Goal: Check status

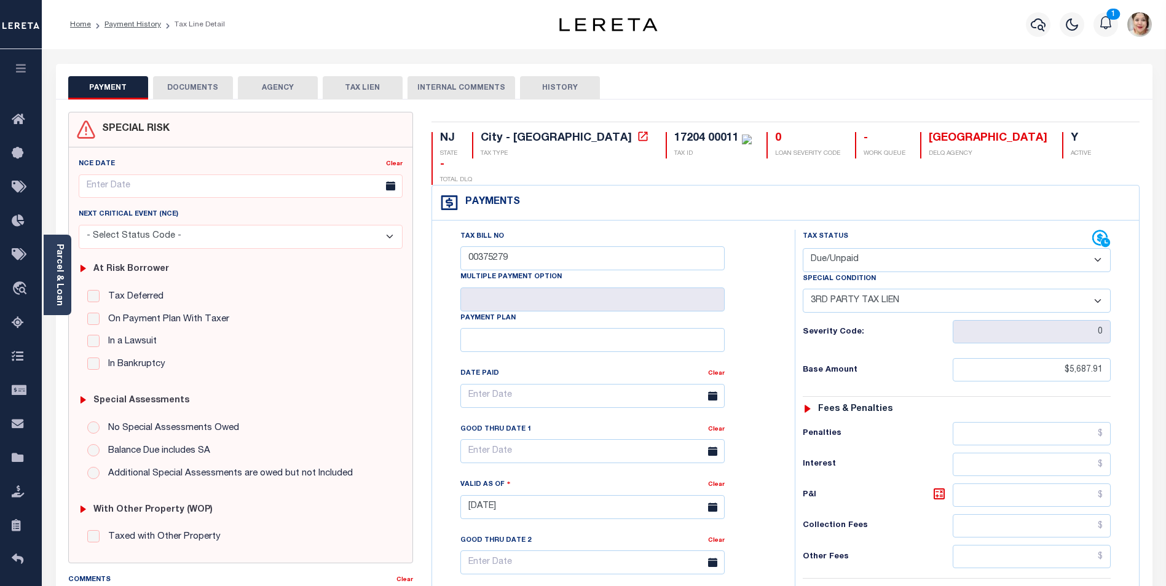
select select "DUE"
select select "20"
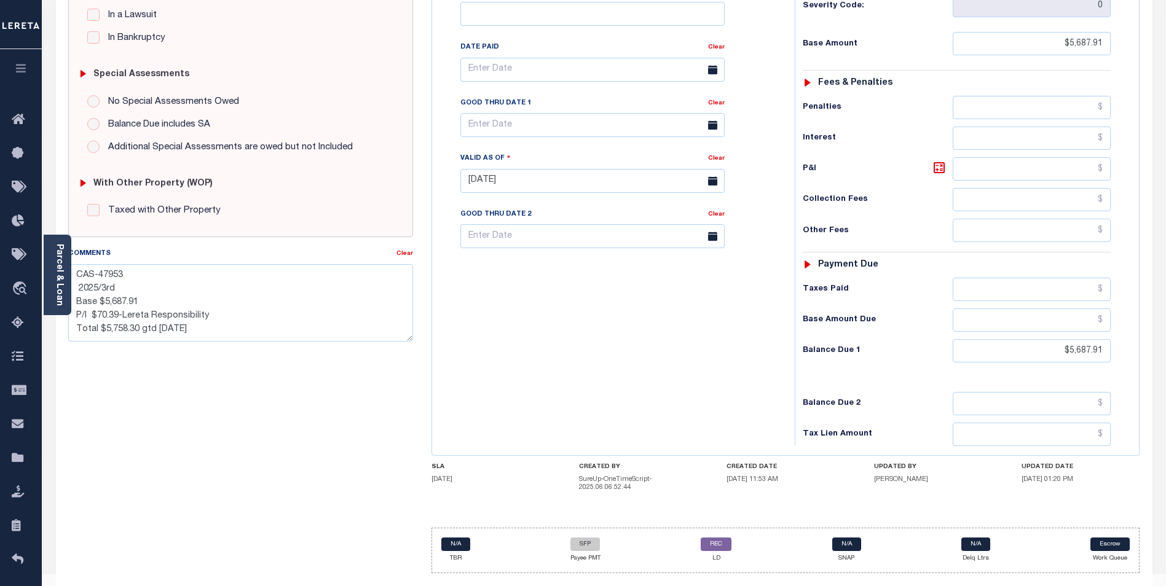
scroll to position [326, 0]
click at [20, 69] on icon "button" at bounding box center [21, 68] width 14 height 11
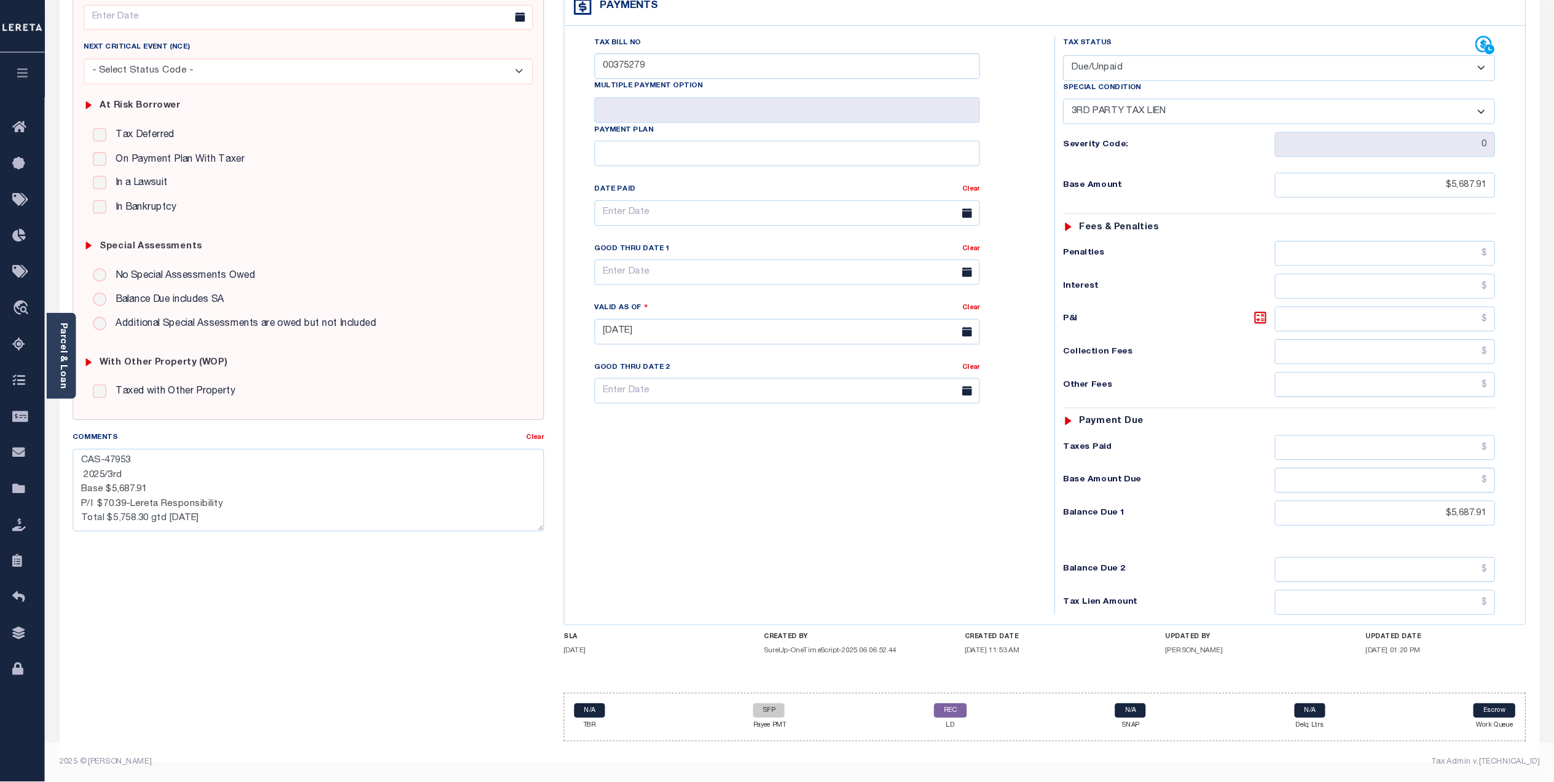
scroll to position [130, 0]
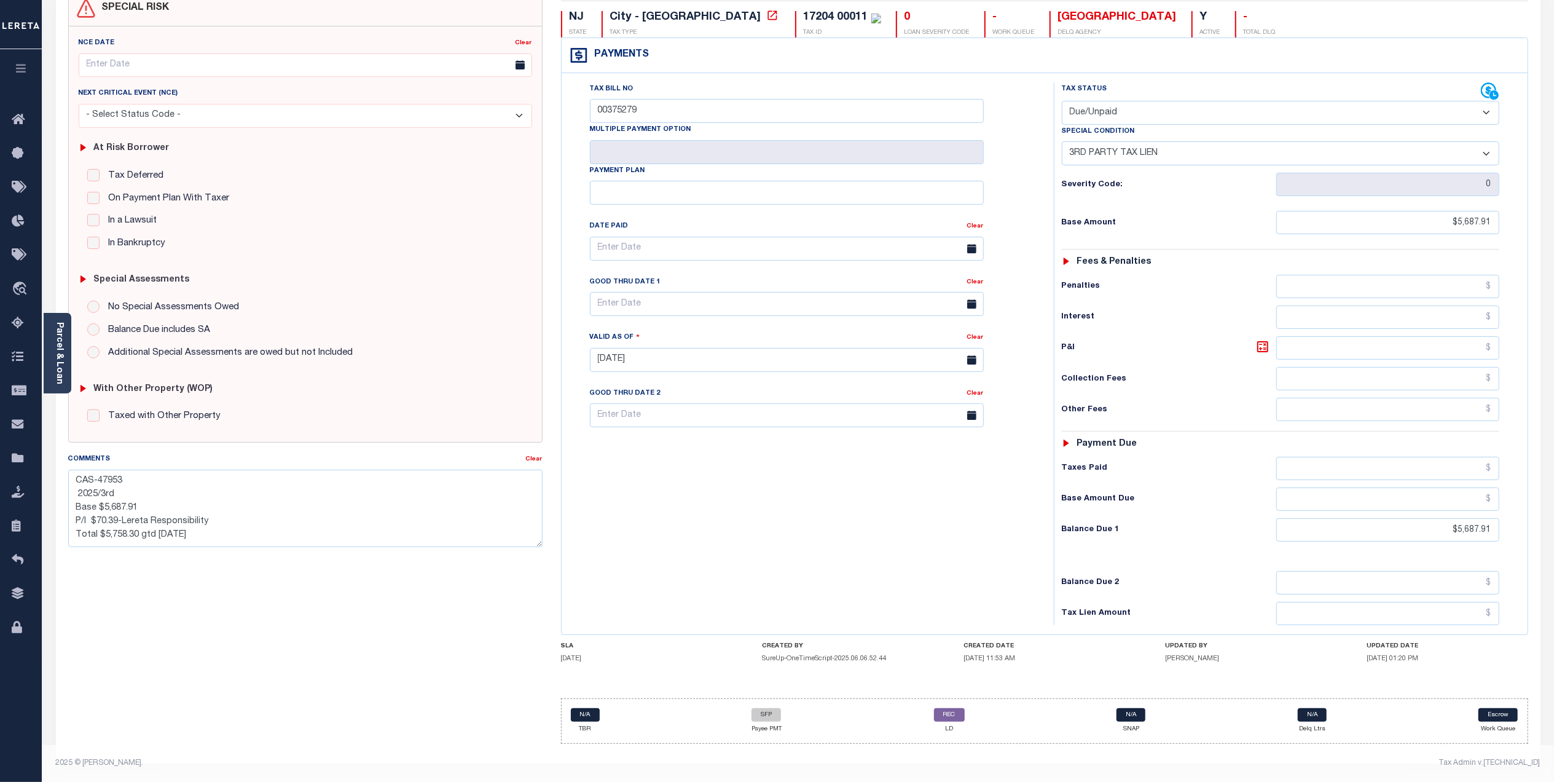
click at [21, 74] on icon "button" at bounding box center [21, 68] width 14 height 11
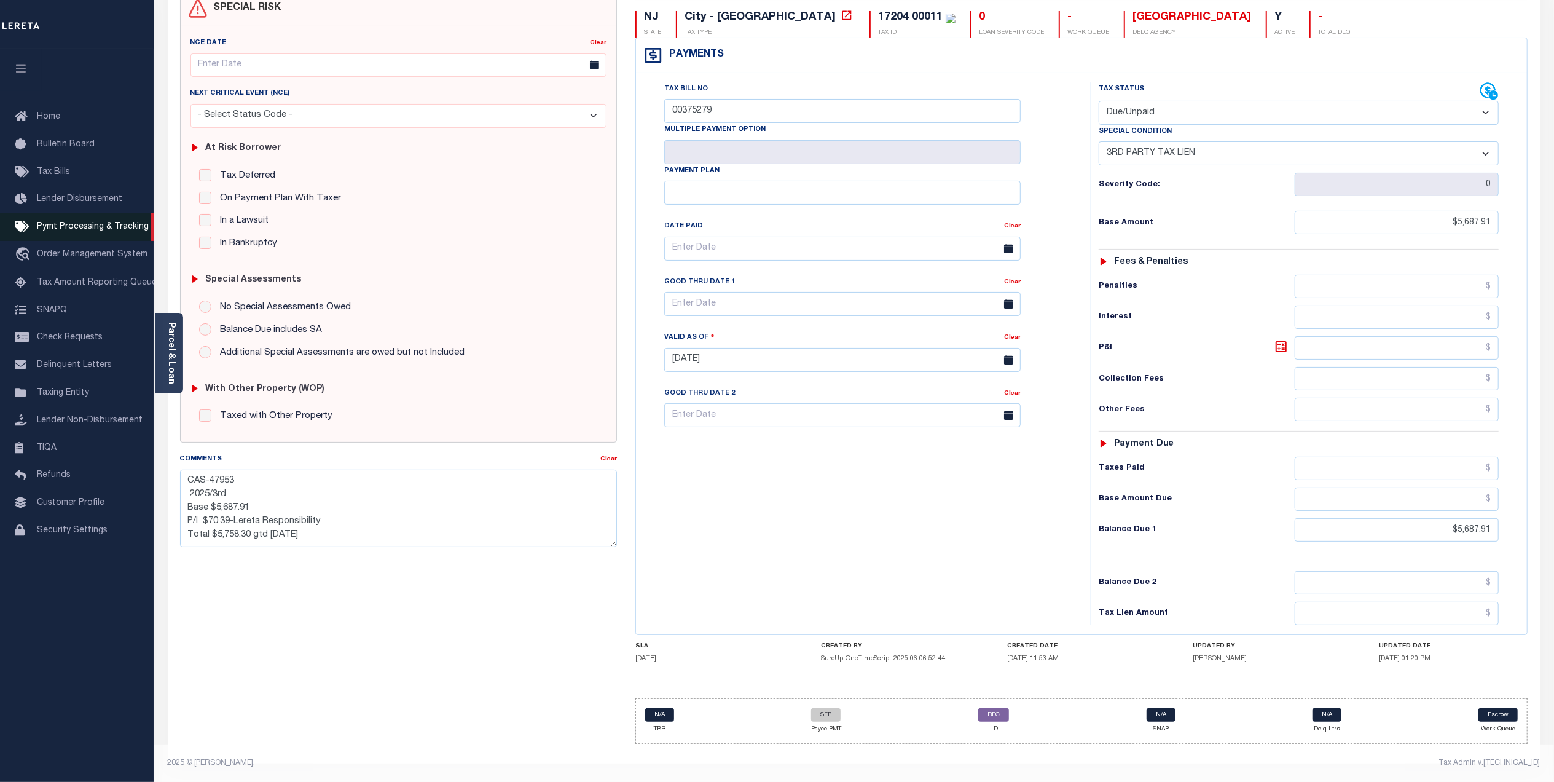
click at [86, 229] on span "Pymt Processing & Tracking" at bounding box center [93, 226] width 112 height 9
